Goal: Transaction & Acquisition: Purchase product/service

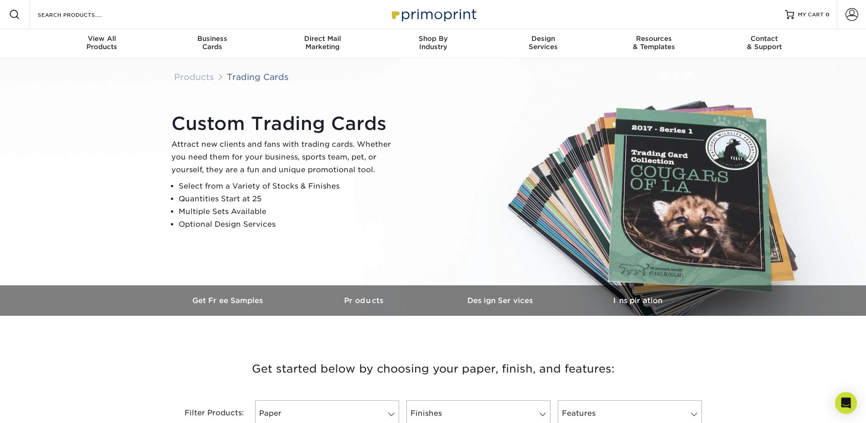
scroll to position [318, 0]
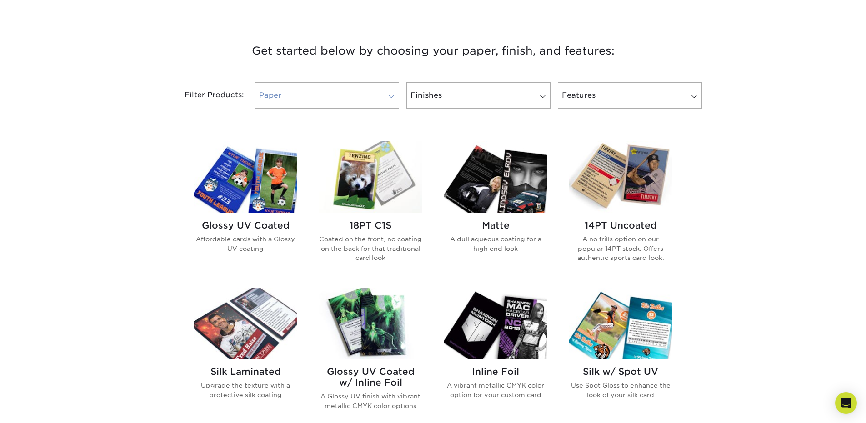
click at [388, 93] on span at bounding box center [391, 96] width 13 height 7
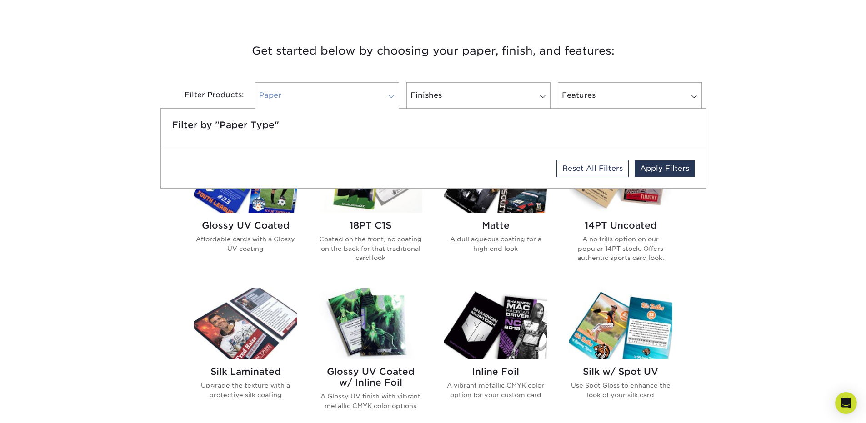
click at [388, 93] on span at bounding box center [391, 96] width 13 height 7
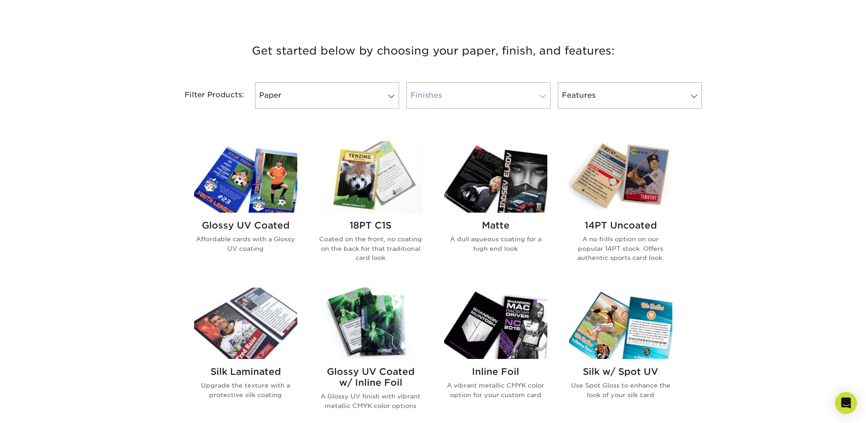
click at [524, 92] on link "Finishes" at bounding box center [478, 95] width 144 height 26
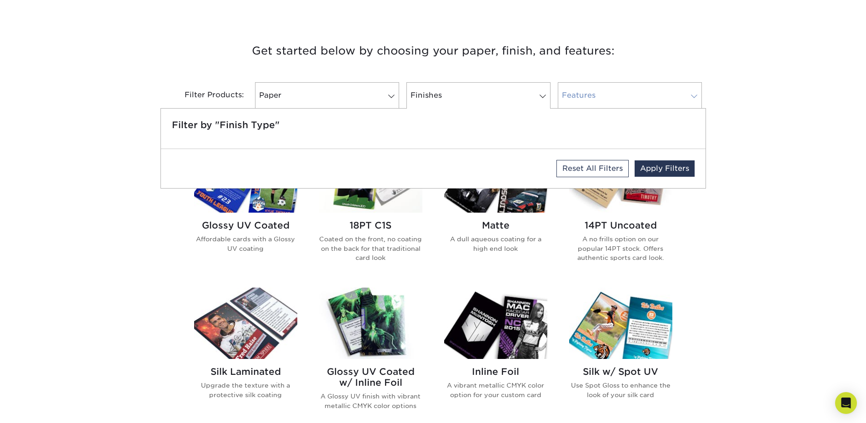
click at [616, 97] on link "Features" at bounding box center [630, 95] width 144 height 26
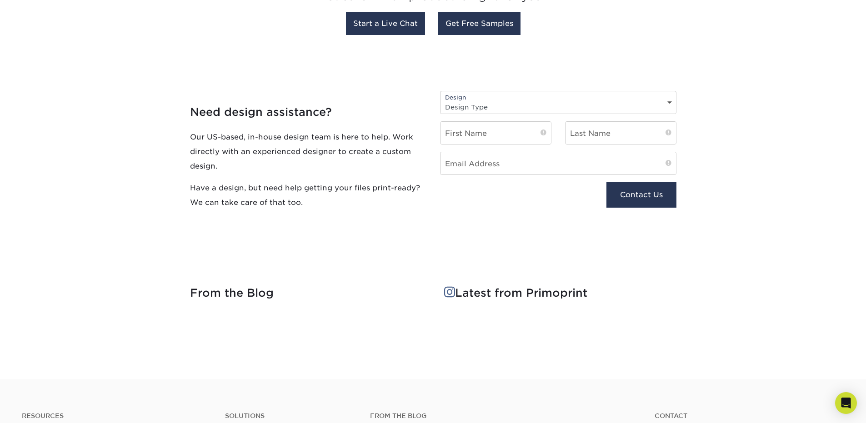
scroll to position [864, 0]
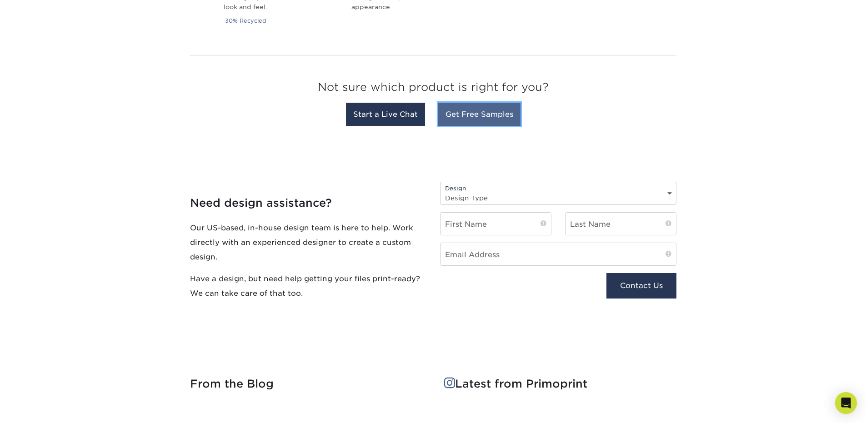
click at [485, 115] on link "Get Free Samples" at bounding box center [479, 114] width 82 height 23
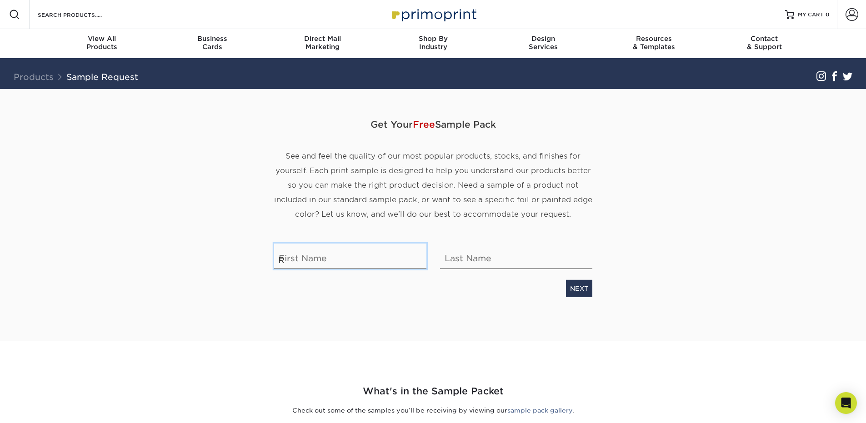
click at [336, 264] on input "R" at bounding box center [350, 256] width 152 height 25
type input "[PERSON_NAME]"
click at [484, 256] on input "text" at bounding box center [516, 256] width 152 height 25
type input "Colon"
click at [571, 289] on link "NEXT" at bounding box center [579, 288] width 26 height 17
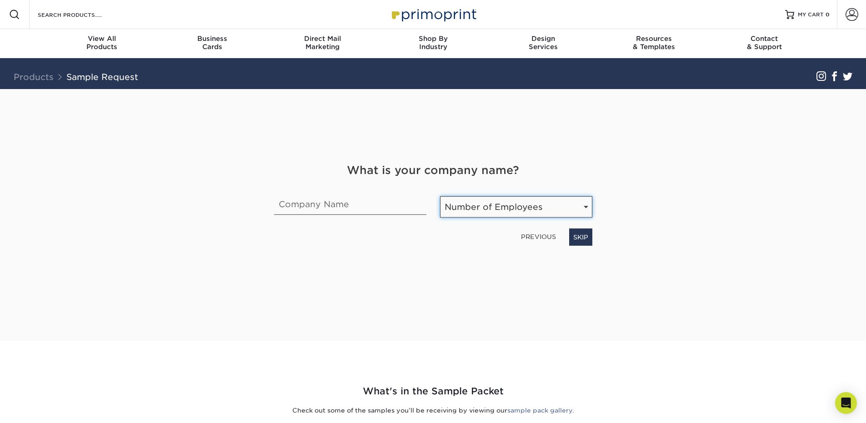
select select "Self-employed"
click at [345, 204] on input "text" at bounding box center [350, 202] width 152 height 25
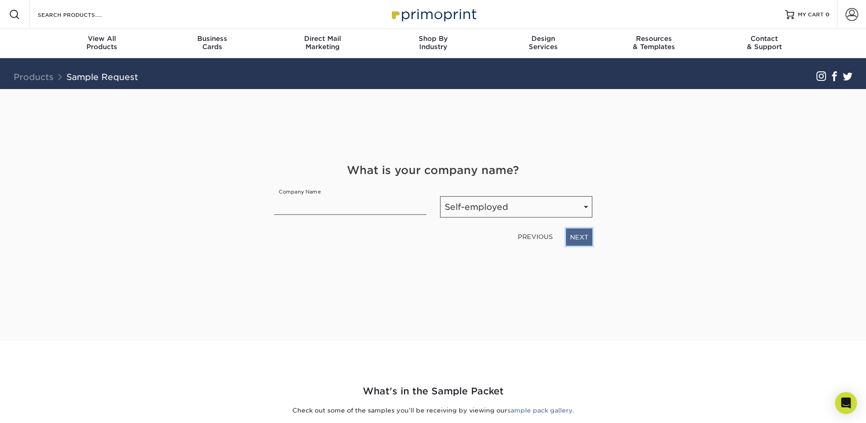
click at [580, 237] on link "NEXT" at bounding box center [579, 237] width 26 height 17
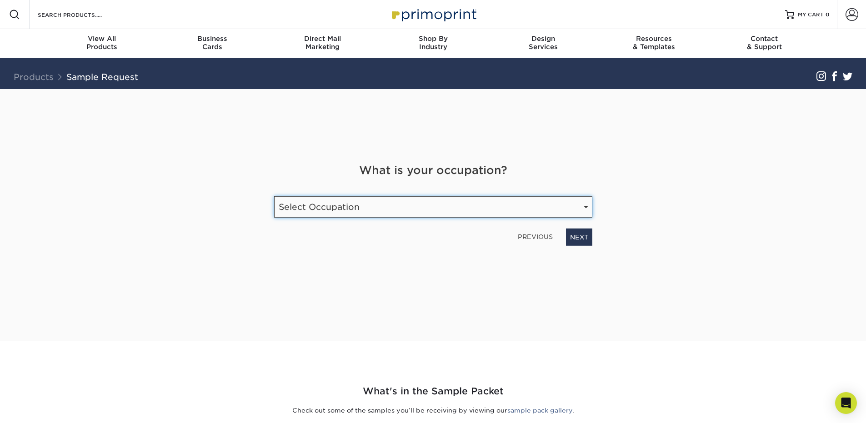
select select "Technology"
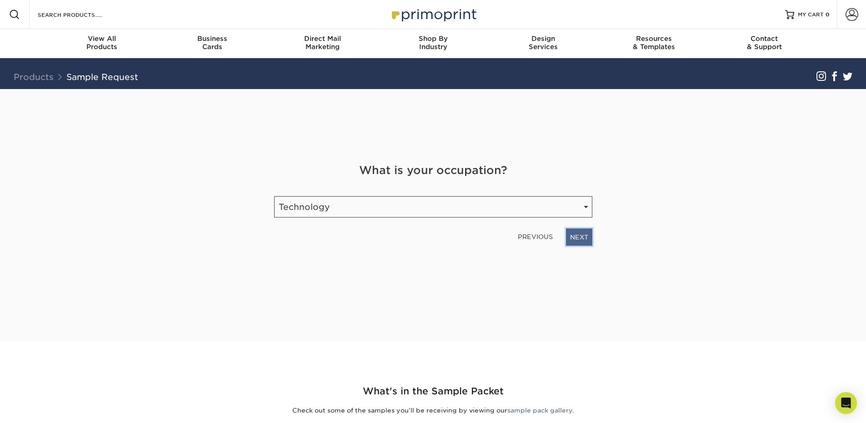
click at [584, 232] on link "NEXT" at bounding box center [579, 237] width 26 height 17
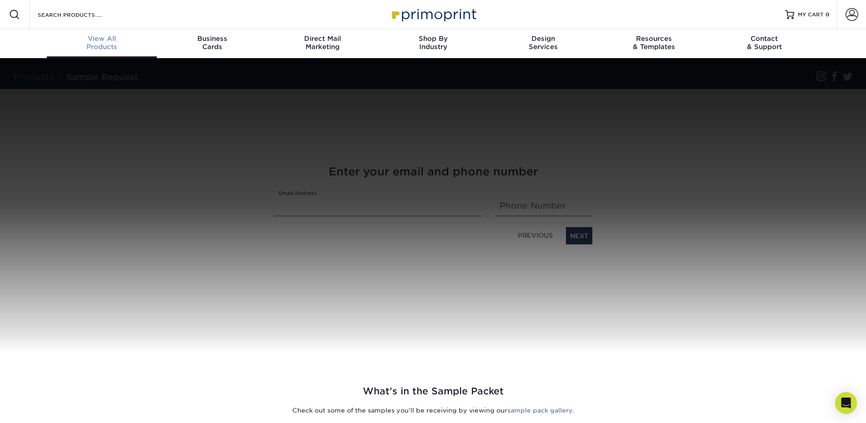
click at [106, 47] on div "View All Products" at bounding box center [102, 43] width 110 height 16
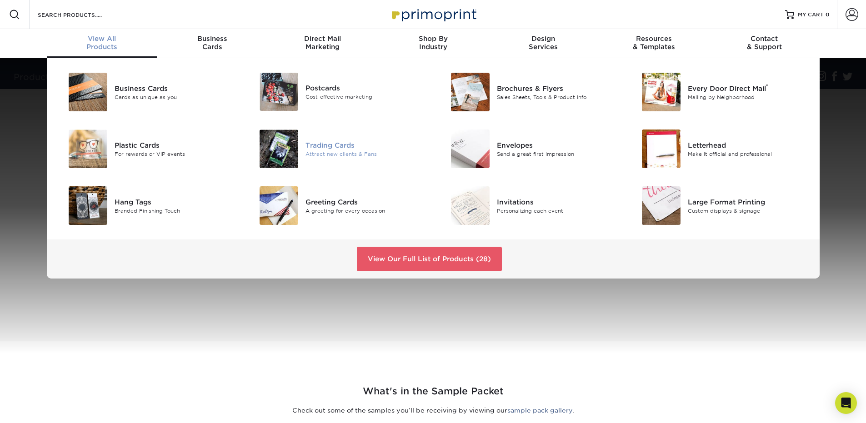
click at [312, 146] on div "Trading Cards" at bounding box center [365, 145] width 120 height 10
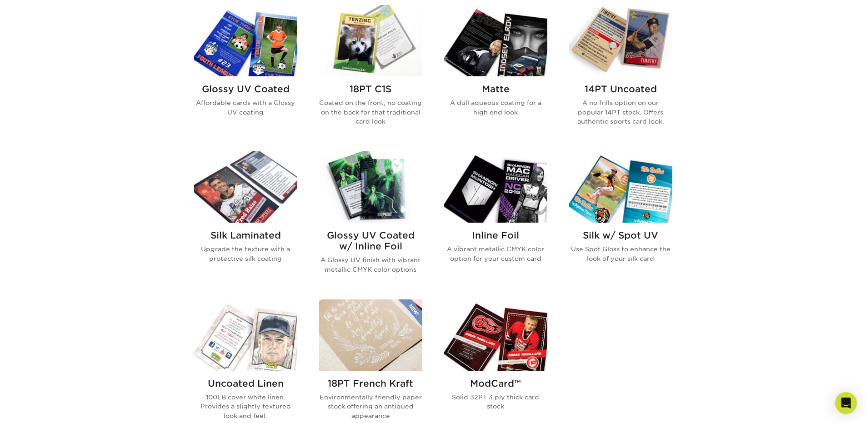
scroll to position [591, 0]
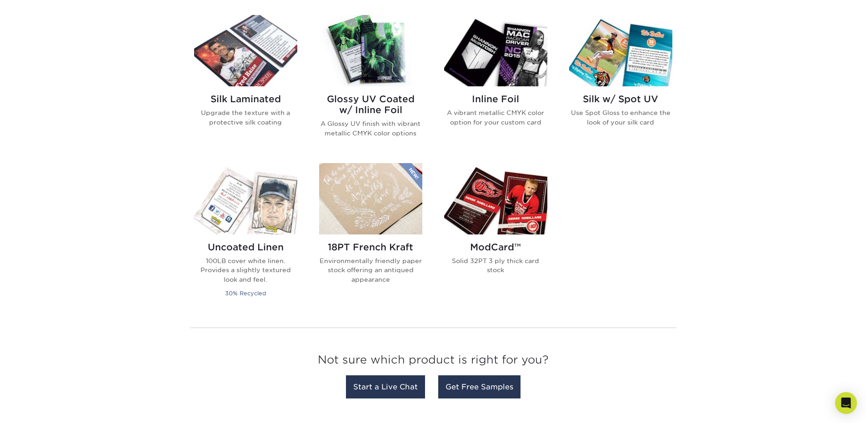
click at [385, 67] on img at bounding box center [370, 50] width 103 height 71
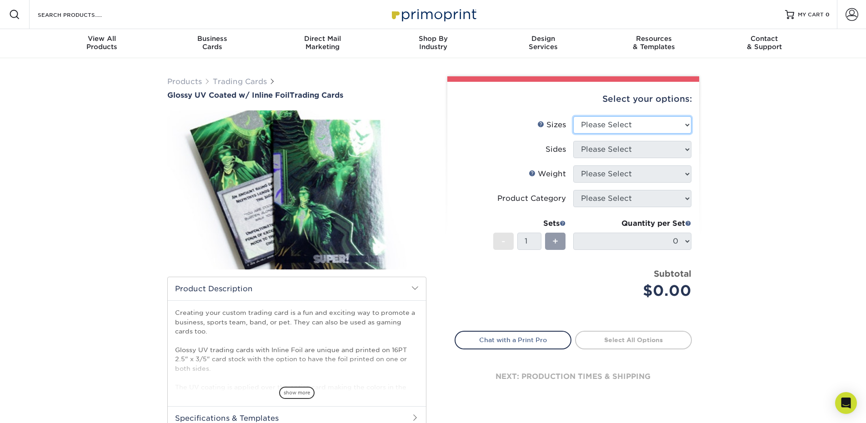
select select "2.50x3.50"
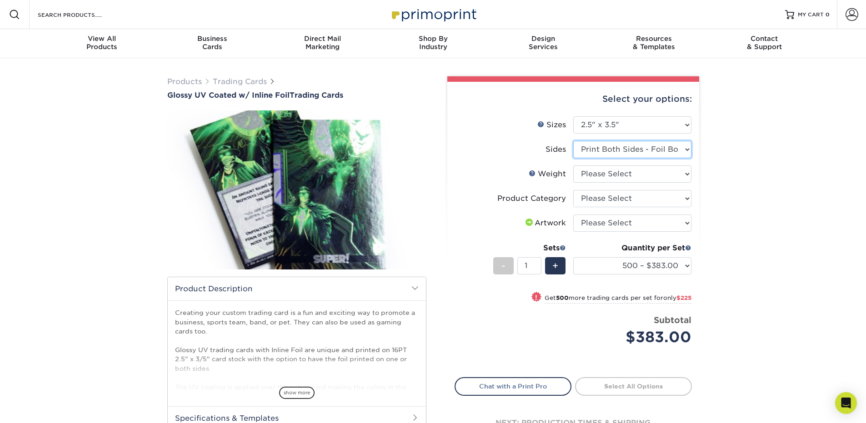
select select "a75ac2f1-9911-48d6-841d-245b5ac08f27"
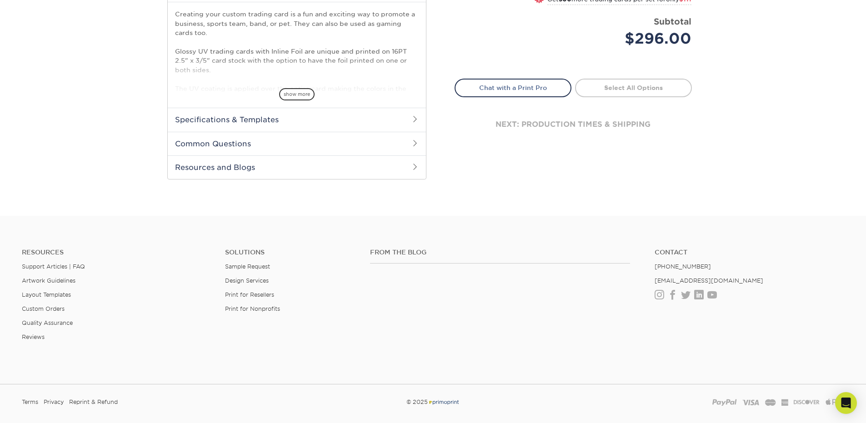
scroll to position [318, 0]
